Goal: Check status: Check status

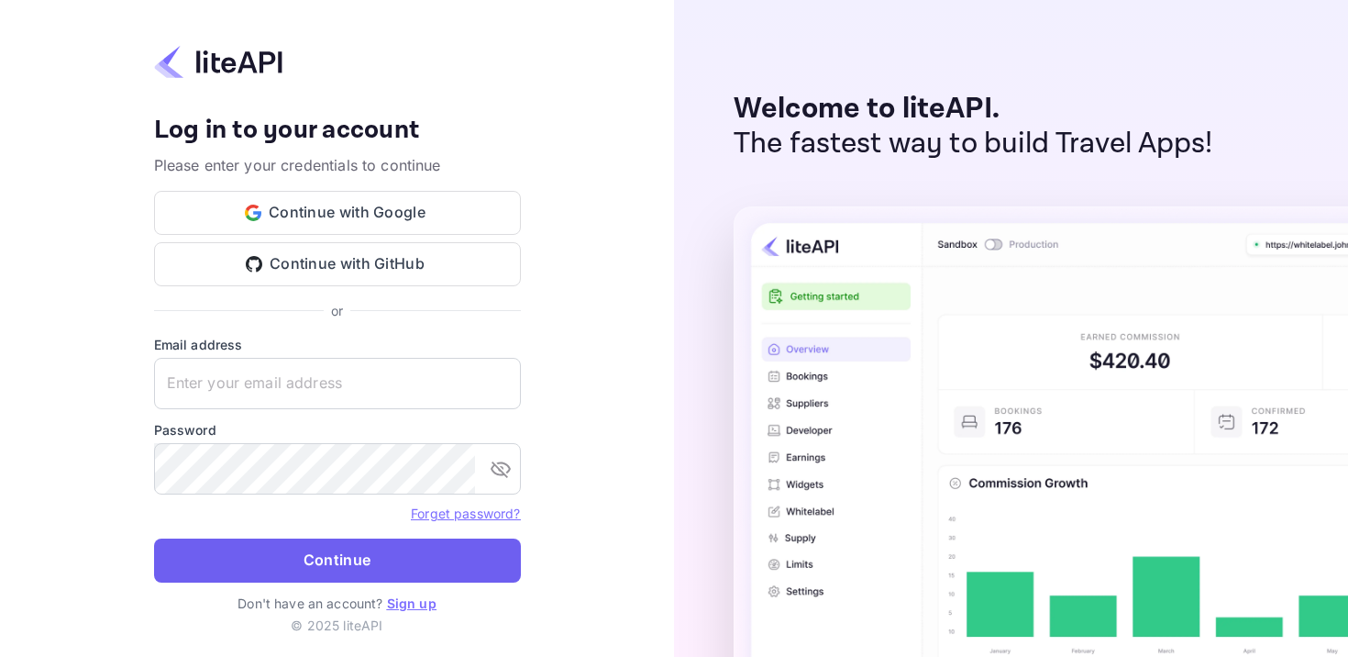
type input "adminpassword_support@yandex-team.ru"
click at [406, 550] on button "Continue" at bounding box center [337, 560] width 367 height 44
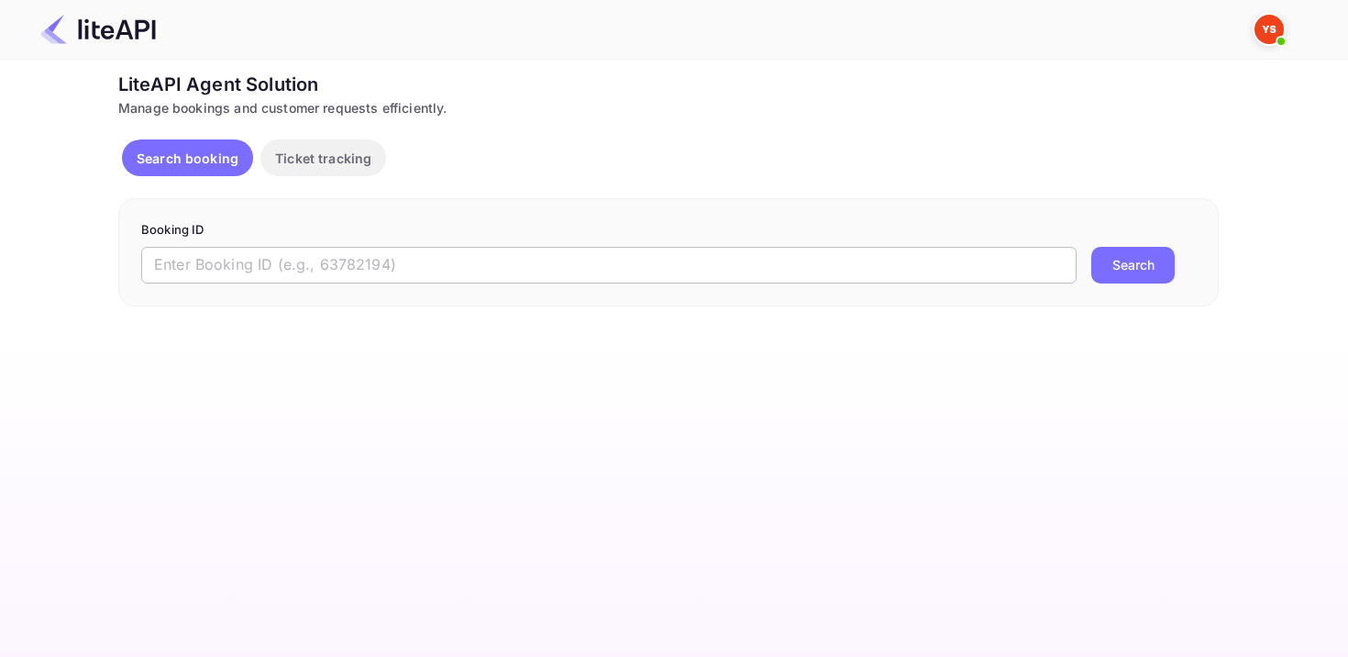
click at [570, 259] on input "text" at bounding box center [609, 265] width 936 height 37
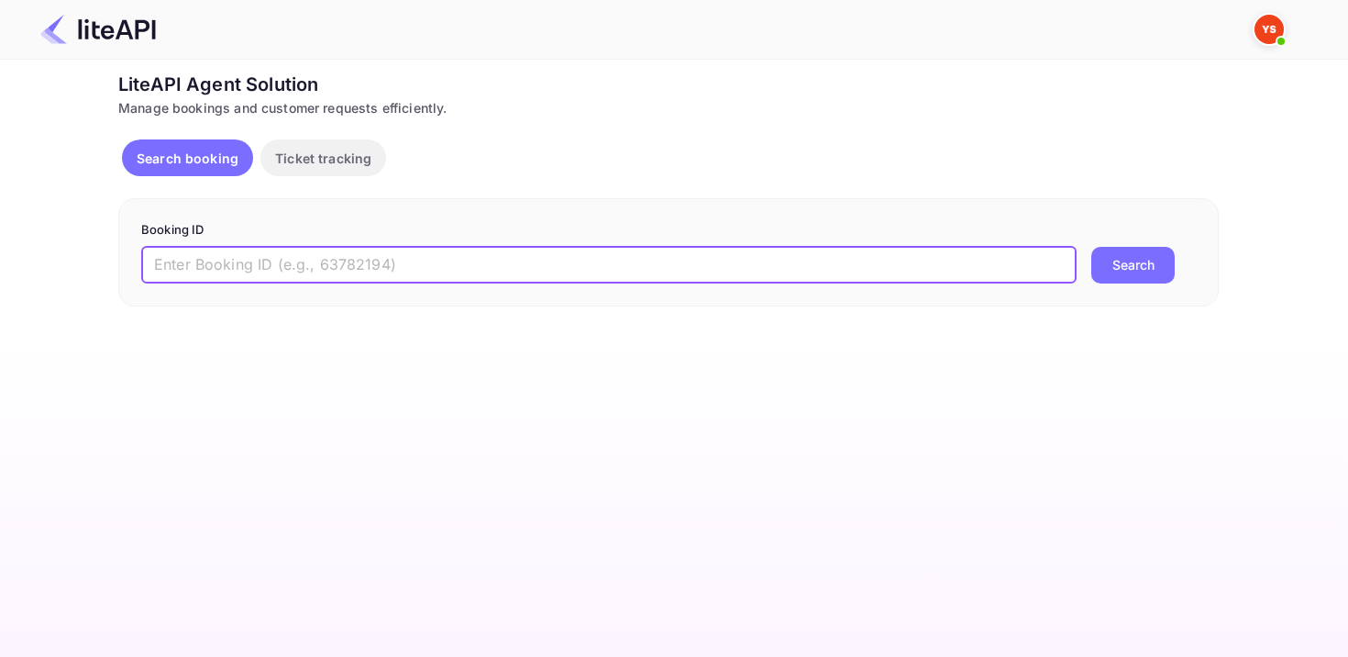
paste input "8840452"
type input "8840452"
click at [1091, 247] on button "Search" at bounding box center [1132, 265] width 83 height 37
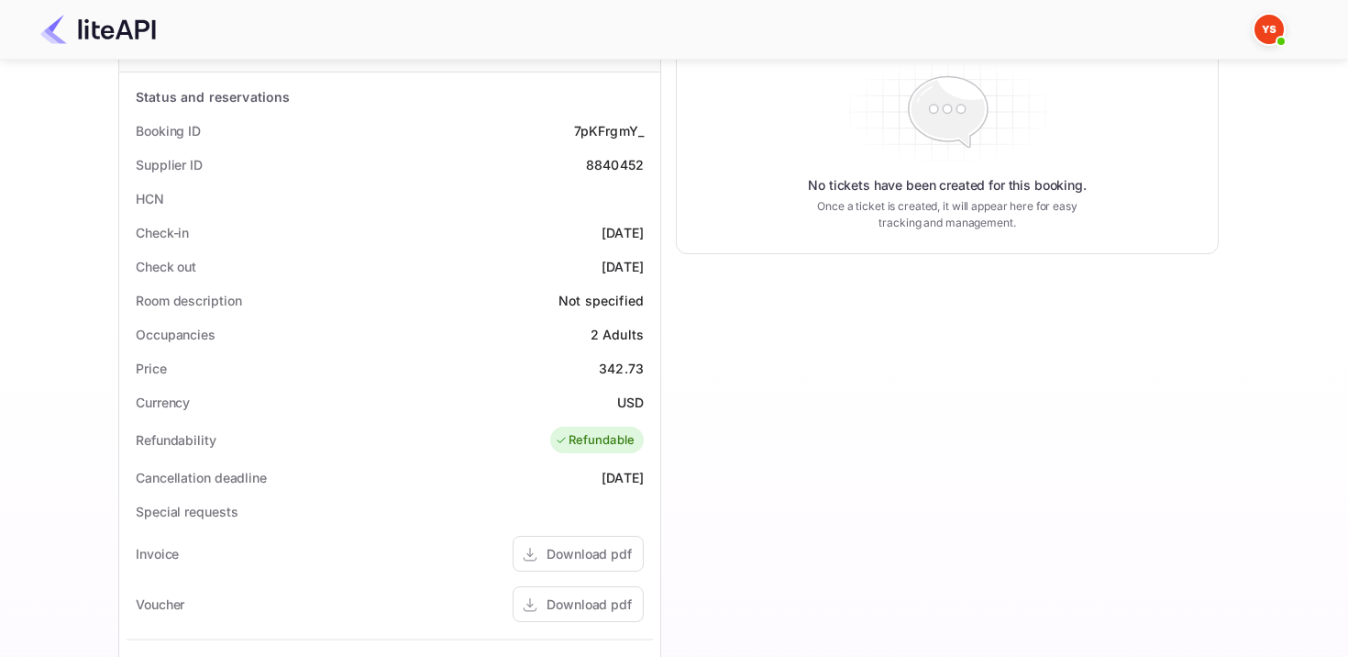
scroll to position [318, 0]
click at [582, 297] on div "Not specified" at bounding box center [601, 299] width 85 height 19
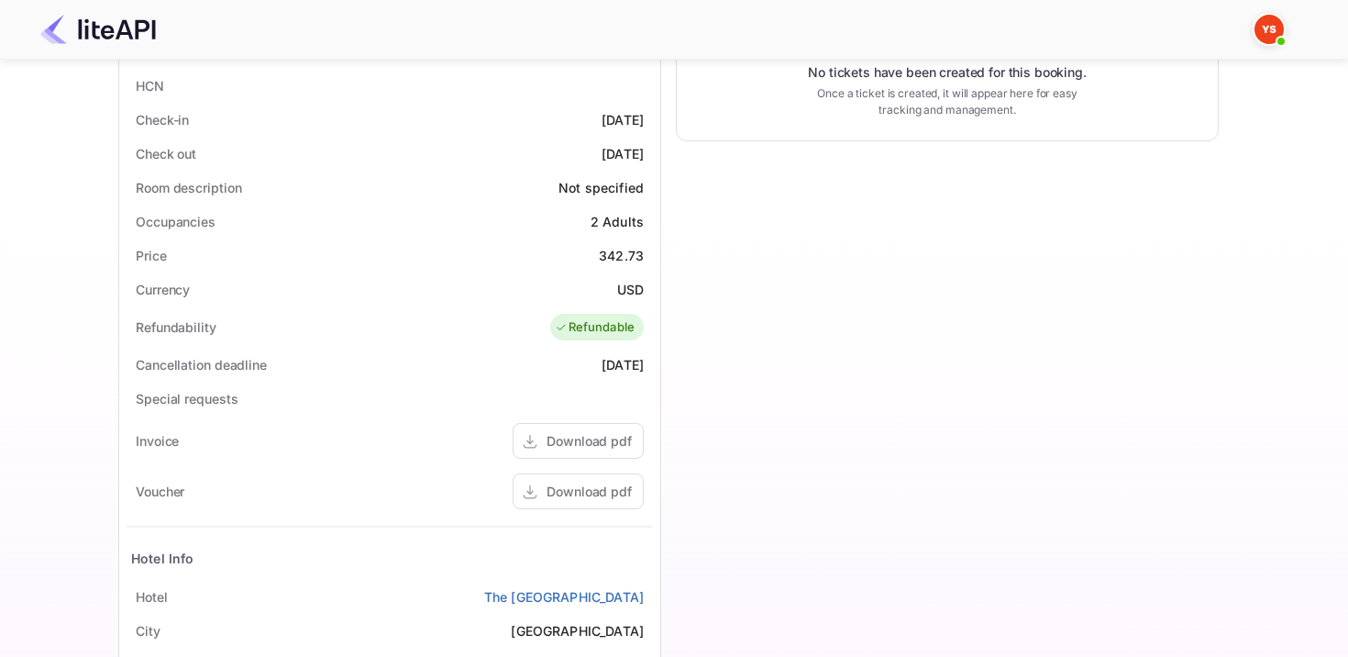
scroll to position [514, 0]
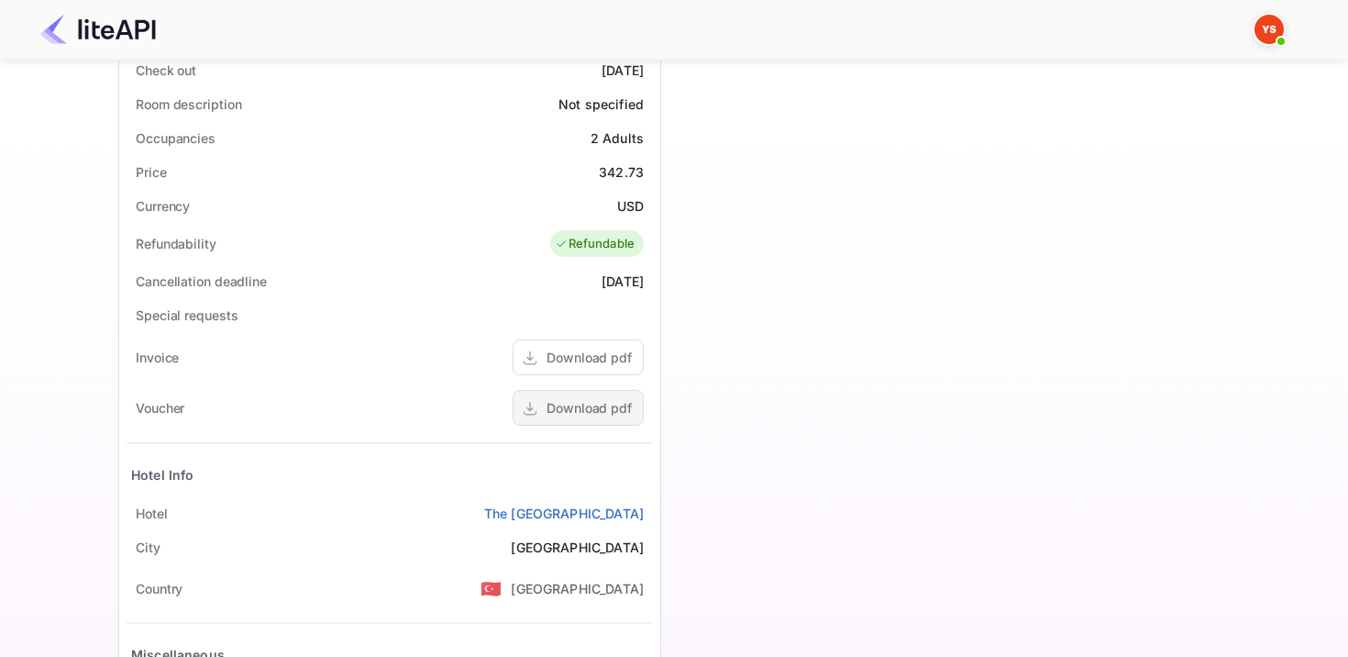
click at [585, 398] on div "Download pdf" at bounding box center [589, 407] width 85 height 19
